Goal: Check status: Check status

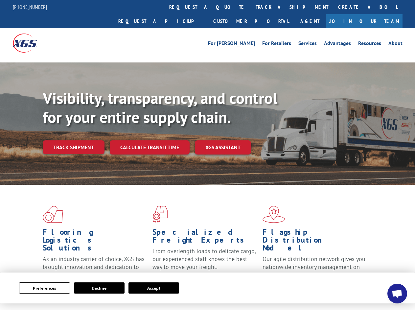
click at [207, 155] on div "Visibility, transparency, and control for your entire supply chain. Track shipm…" at bounding box center [229, 135] width 372 height 92
click at [44, 288] on button "Preferences" at bounding box center [44, 287] width 51 height 11
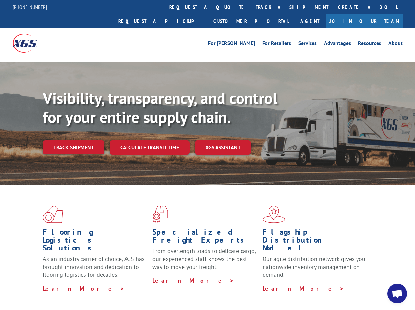
click at [99, 288] on div "Flooring Logistics Solutions As an industry carrier of choice, XGS has brought …" at bounding box center [207, 251] width 415 height 132
click at [154, 288] on div "Flooring Logistics Solutions As an industry carrier of choice, XGS has brought …" at bounding box center [207, 251] width 415 height 132
click at [207, 155] on div "Visibility, transparency, and control for your entire supply chain. Track shipm…" at bounding box center [229, 135] width 372 height 92
click at [251, 7] on link "track a shipment" at bounding box center [292, 7] width 82 height 14
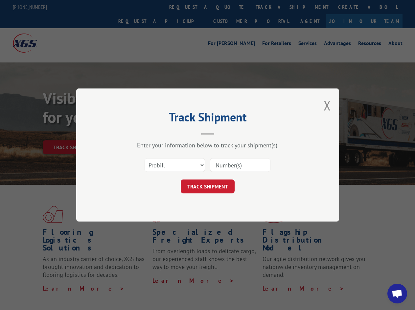
click at [229, 7] on div "Track Shipment Enter your information below to track your shipment(s). Select c…" at bounding box center [207, 155] width 415 height 310
click at [270, 7] on div "Track Shipment Enter your information below to track your shipment(s). Select c…" at bounding box center [207, 155] width 415 height 310
click at [73, 133] on div "Track Shipment Enter your information below to track your shipment(s). Select c…" at bounding box center [207, 155] width 415 height 310
click at [149, 133] on header "Track Shipment" at bounding box center [207, 123] width 197 height 22
